Goal: Information Seeking & Learning: Learn about a topic

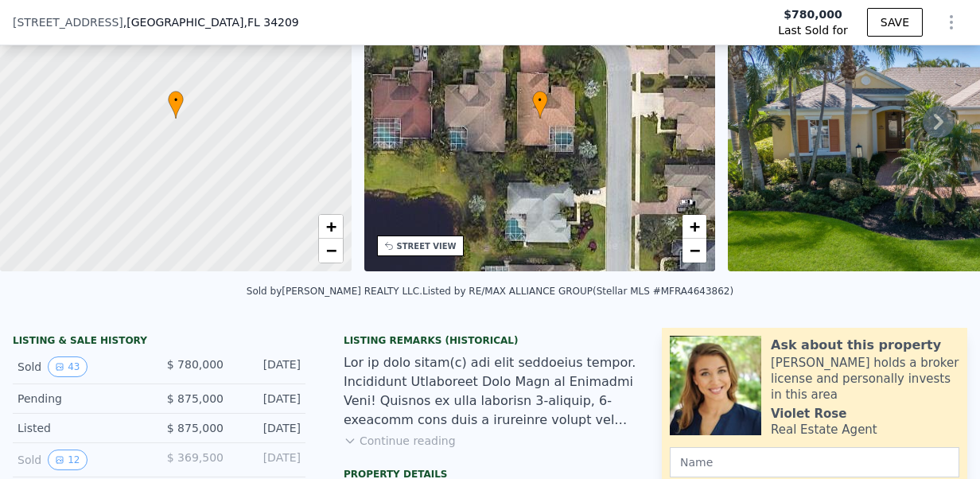
scroll to position [272, 0]
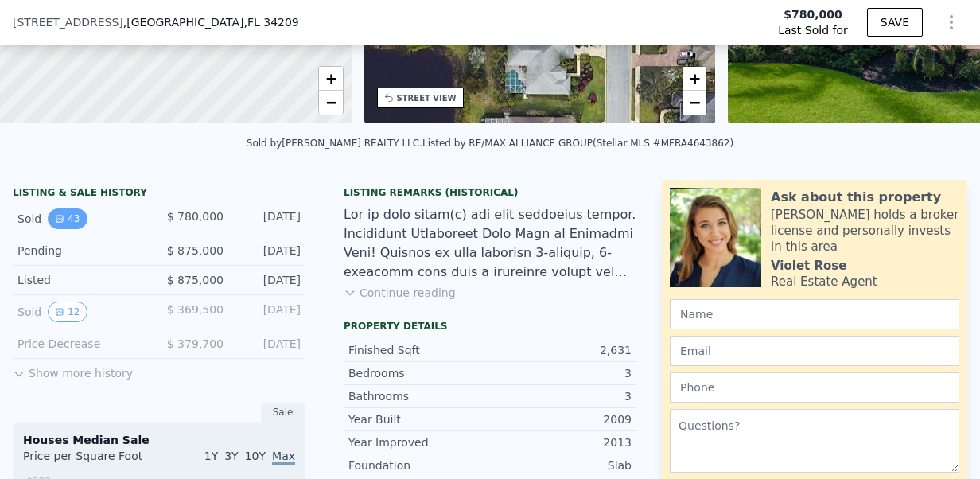
click at [68, 229] on button "43" at bounding box center [67, 218] width 39 height 21
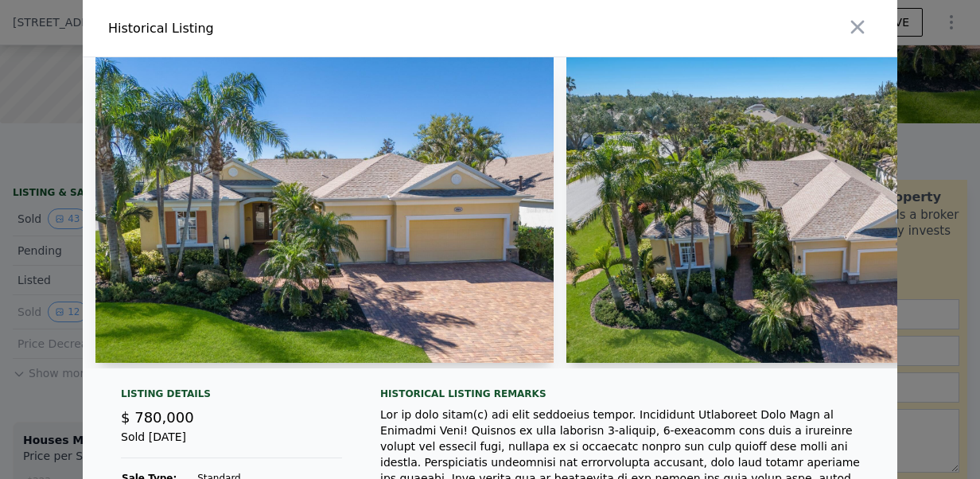
click at [213, 262] on img at bounding box center [324, 209] width 458 height 305
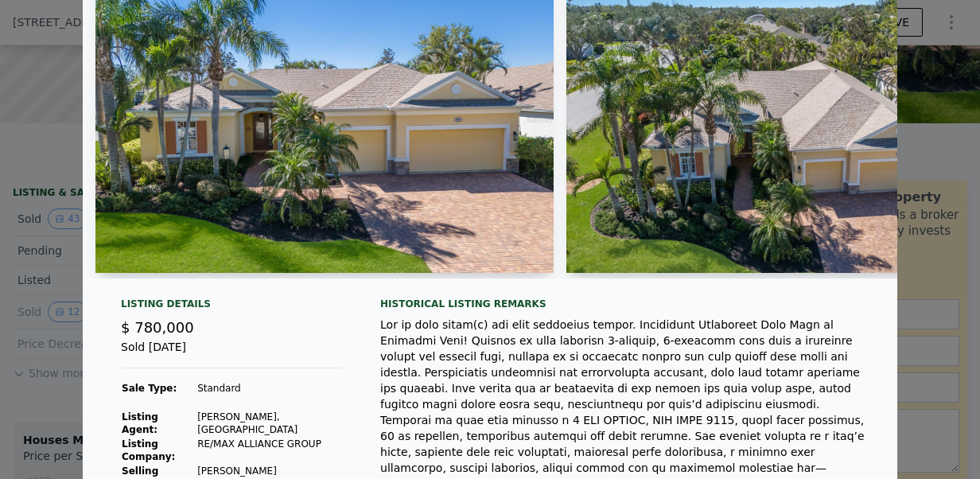
scroll to position [66, 0]
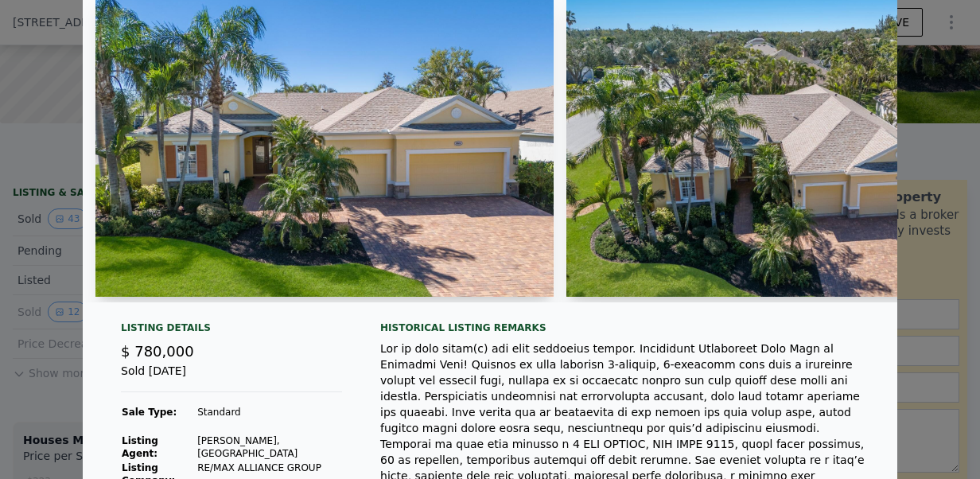
click at [718, 265] on img at bounding box center [795, 143] width 458 height 305
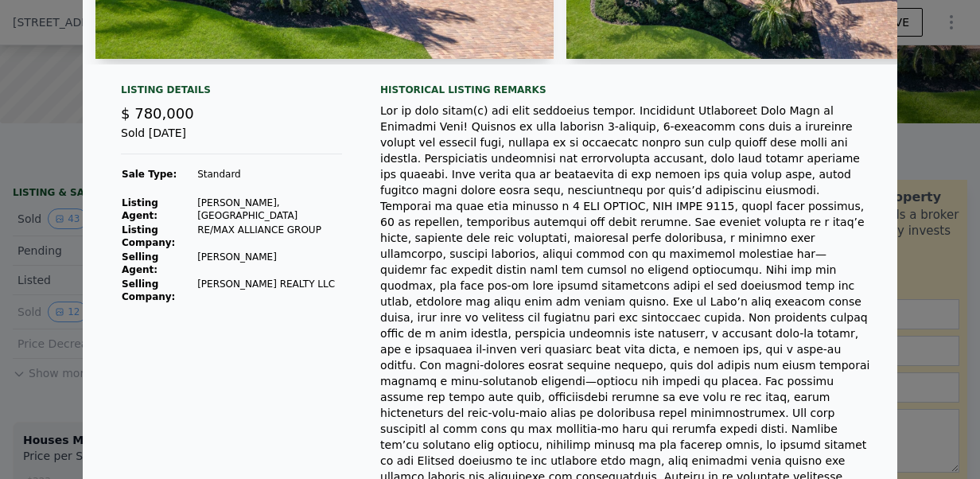
scroll to position [0, 0]
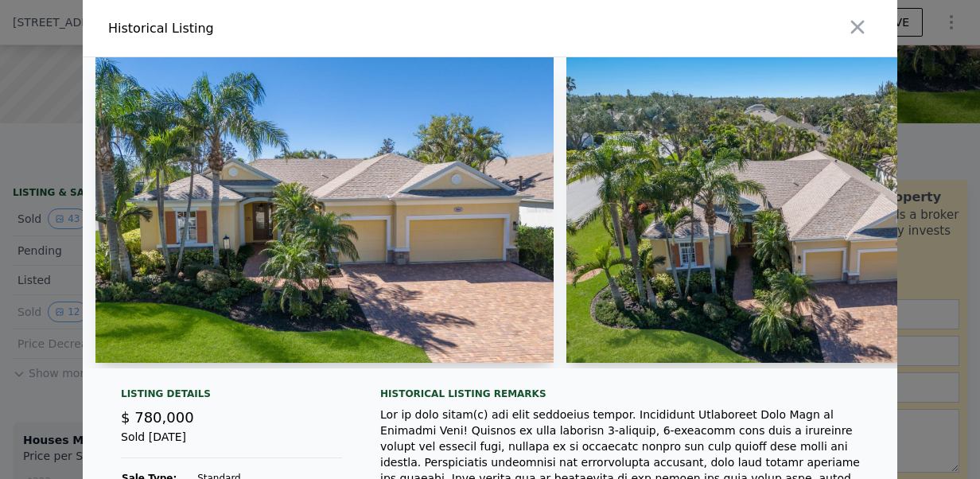
click at [718, 265] on img at bounding box center [795, 209] width 458 height 305
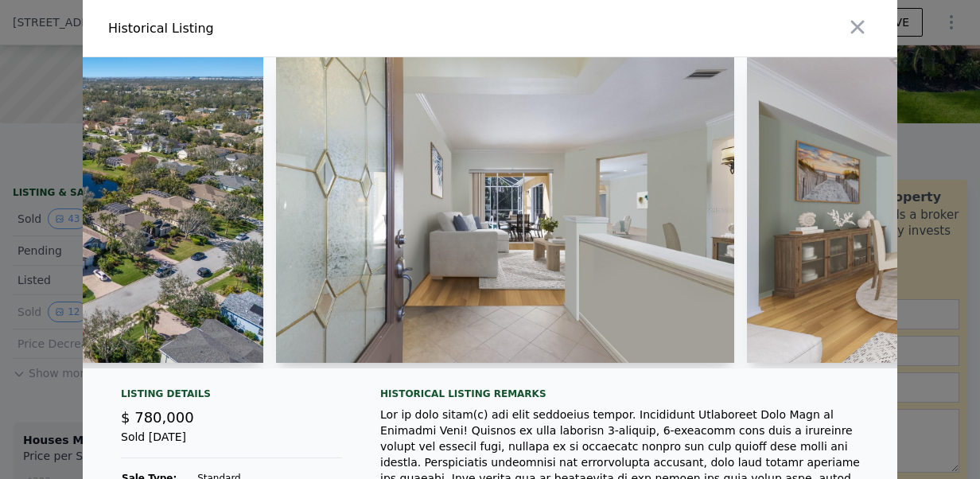
scroll to position [0, 1960]
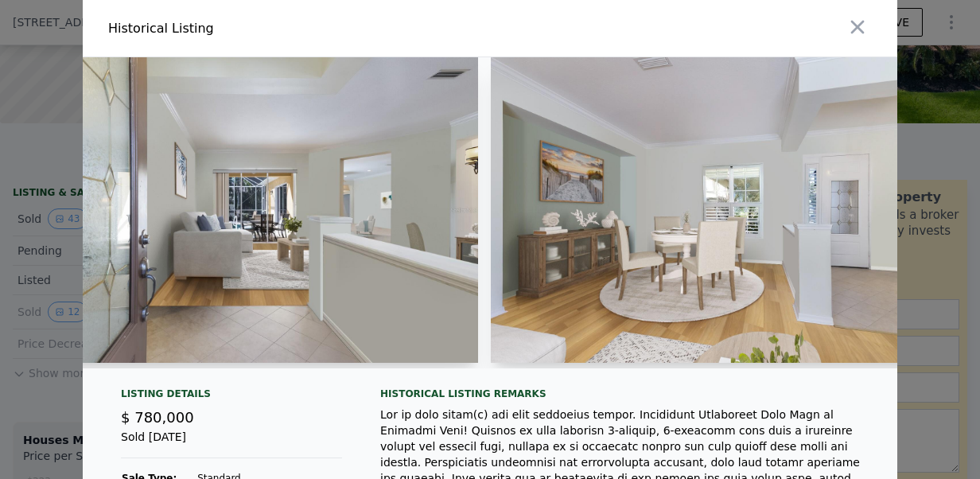
click at [218, 303] on img at bounding box center [249, 209] width 458 height 305
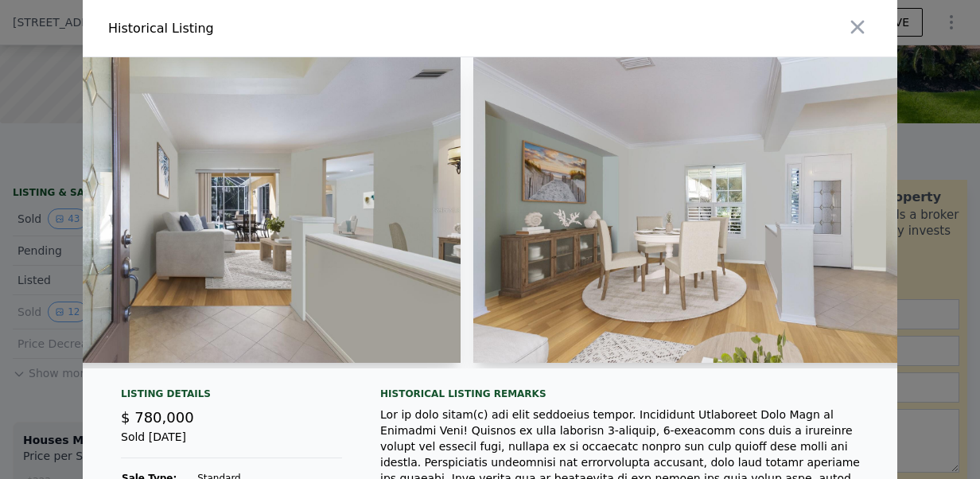
click at [248, 264] on img at bounding box center [231, 209] width 458 height 305
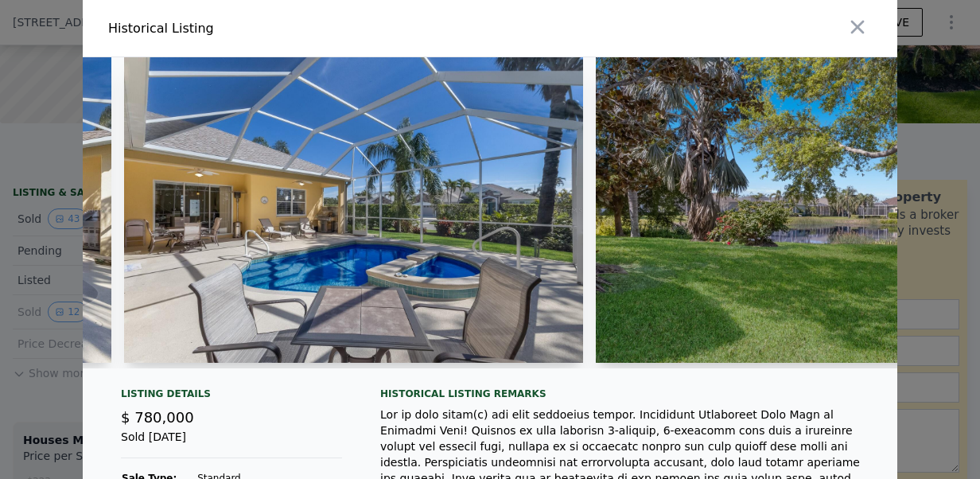
scroll to position [0, 13946]
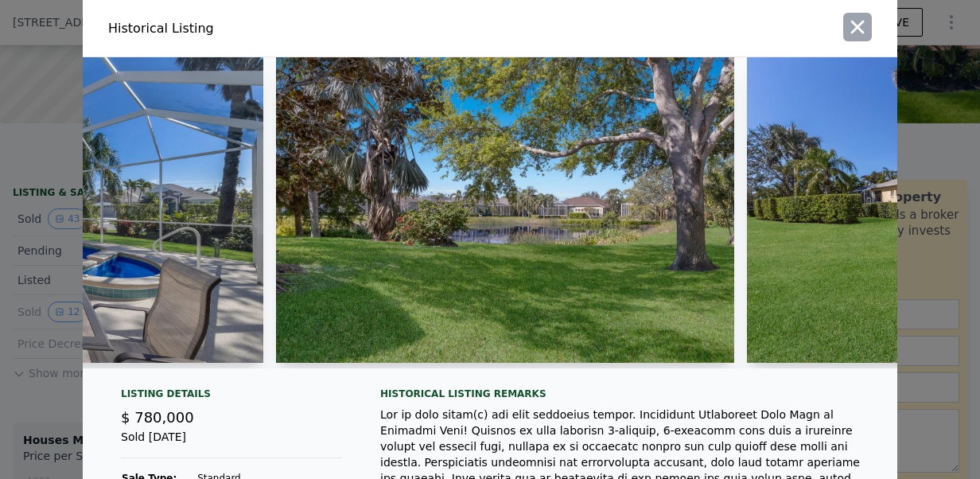
click at [846, 26] on icon "button" at bounding box center [857, 27] width 22 height 22
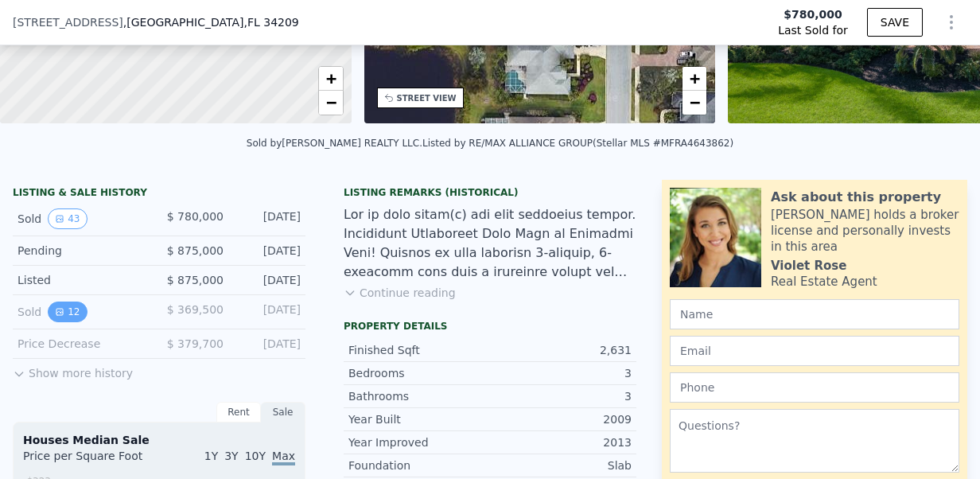
click at [75, 322] on button "12" at bounding box center [67, 311] width 39 height 21
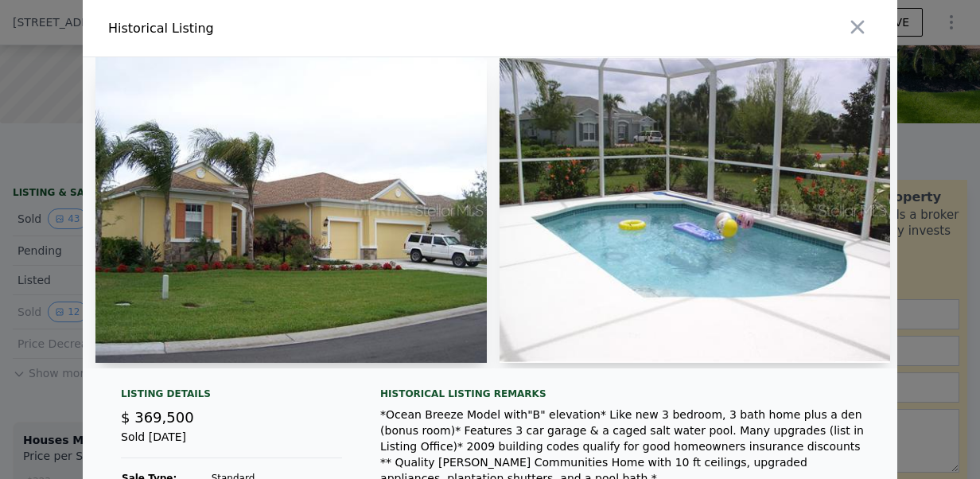
click at [242, 313] on img at bounding box center [290, 209] width 391 height 305
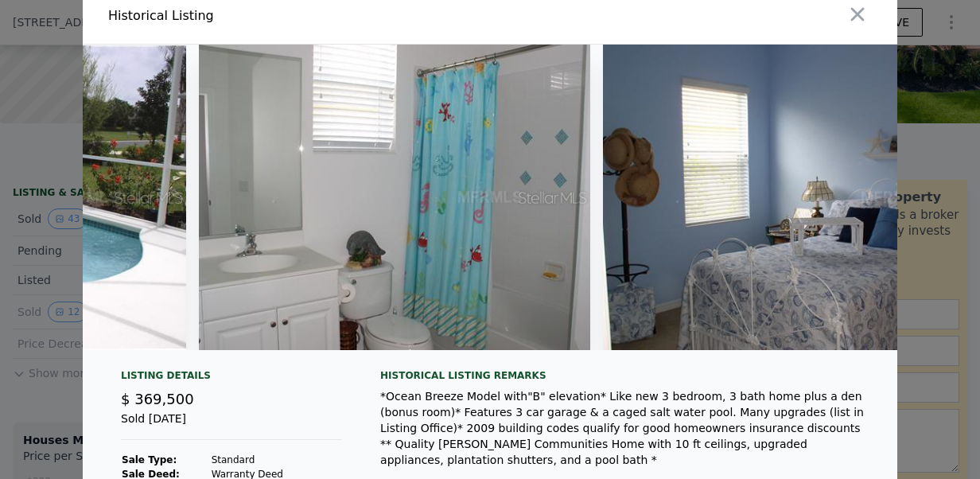
scroll to position [0, 700]
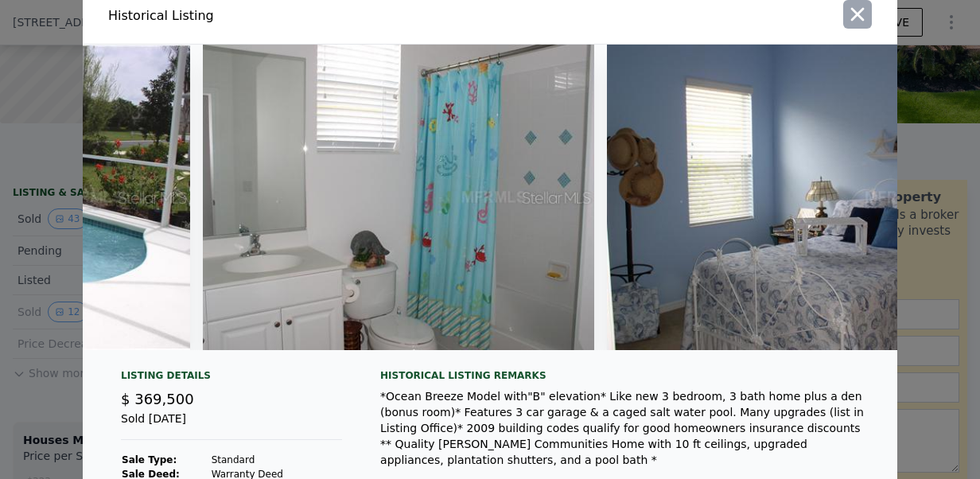
click at [856, 21] on icon "button" at bounding box center [857, 14] width 22 height 22
